Goal: Information Seeking & Learning: Learn about a topic

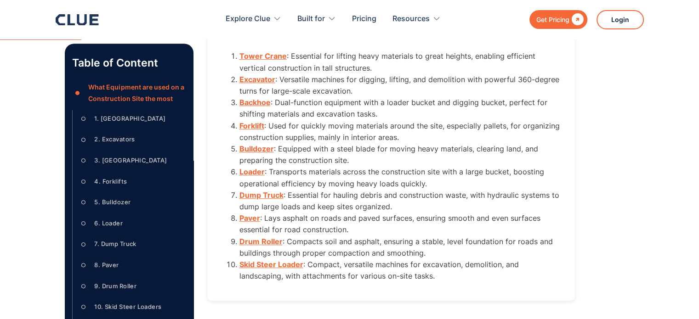
scroll to position [460, 0]
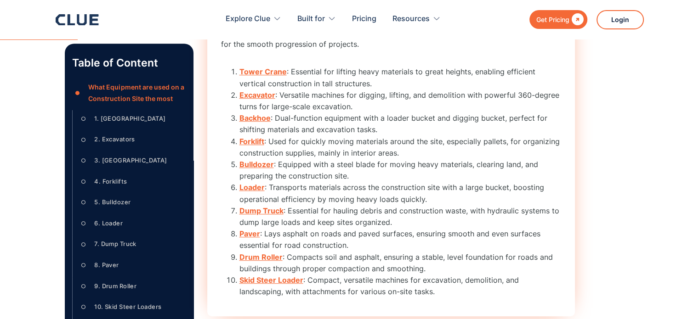
click at [239, 76] on strong "Tower Crane" at bounding box center [262, 71] width 47 height 9
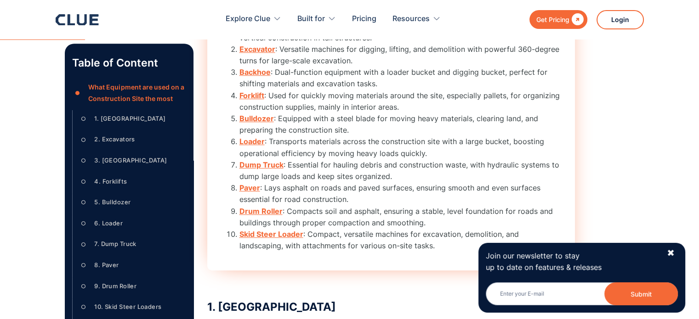
drag, startPoint x: 239, startPoint y: 85, endPoint x: 294, endPoint y: 154, distance: 89.0
click at [246, 107] on ol "Tower Crane : Essential for lifting heavy materials to great heights, enabling …" at bounding box center [391, 136] width 340 height 232
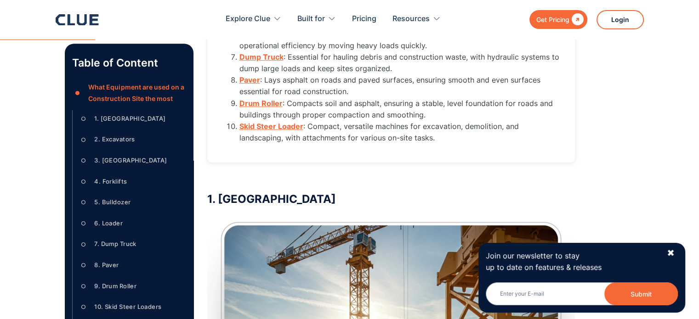
scroll to position [552, 0]
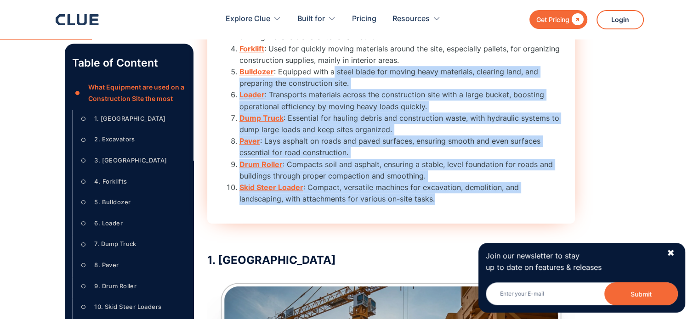
drag, startPoint x: 433, startPoint y: 214, endPoint x: 334, endPoint y: 90, distance: 158.0
click at [334, 91] on ol "Tower Crane : Essential for lifting heavy materials to great heights, enabling …" at bounding box center [391, 89] width 340 height 232
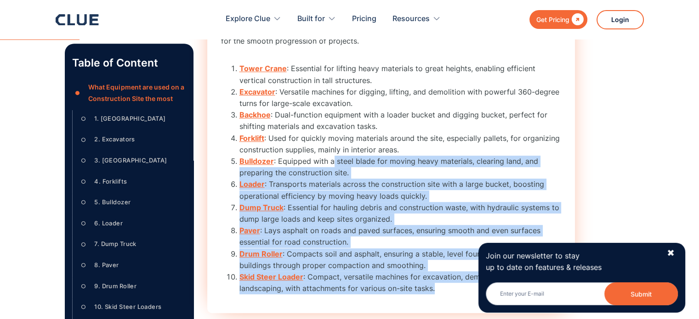
scroll to position [461, 0]
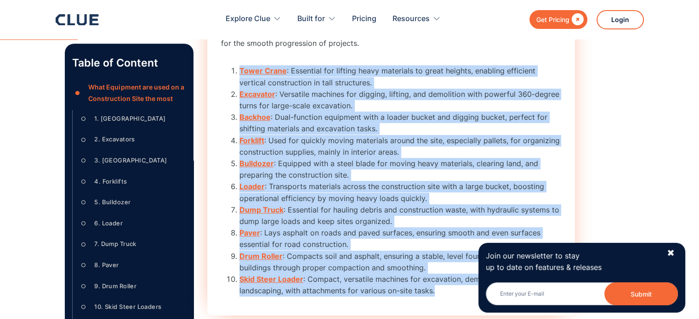
copy ol "Tower Crane : Essential for lifting heavy materials to great heights, enabling …"
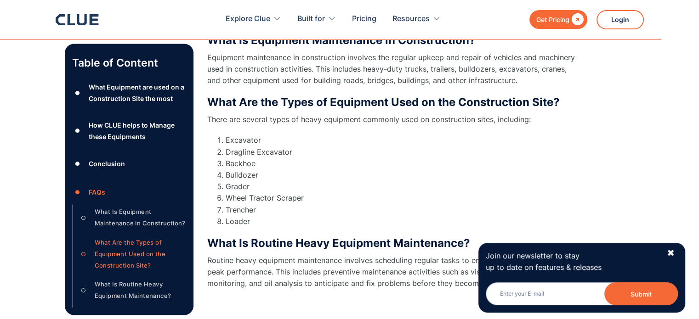
scroll to position [4781, 0]
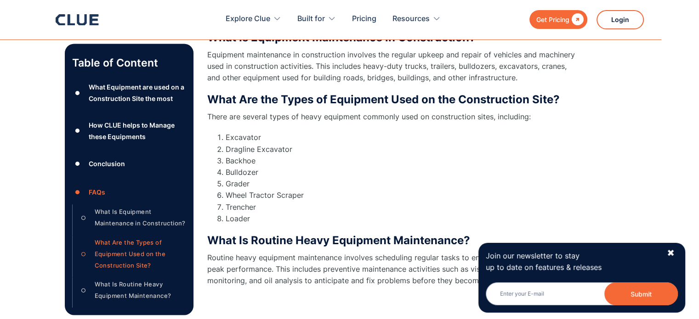
click at [253, 213] on li "Loader" at bounding box center [400, 218] width 349 height 11
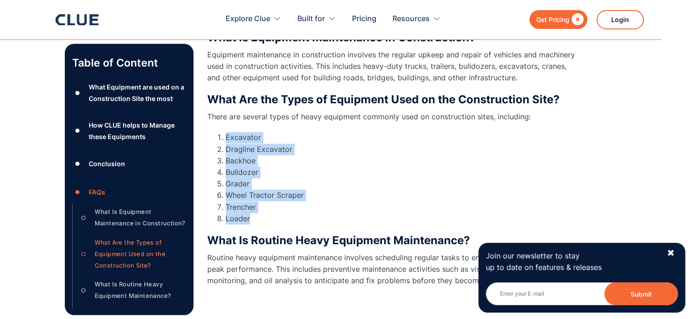
drag, startPoint x: 250, startPoint y: 194, endPoint x: 225, endPoint y: 117, distance: 80.4
click at [225, 132] on ol "Excavator Dragline Excavator Backhoe Bulldozer Grader Wheel Tractor Scraper Tre…" at bounding box center [391, 178] width 368 height 93
copy ol "Excavator Dragline Excavator Backhoe Bulldozer Grader Wheel Tractor Scraper Tre…"
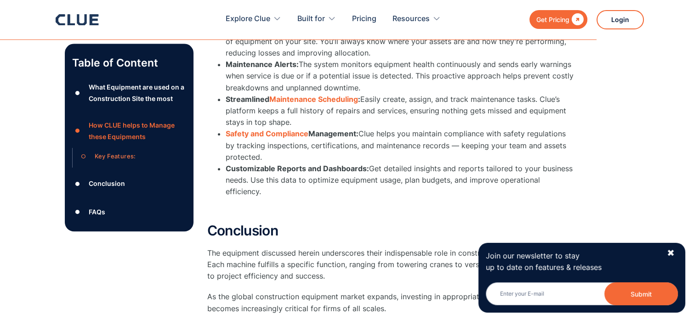
scroll to position [4276, 0]
